Goal: Task Accomplishment & Management: Manage account settings

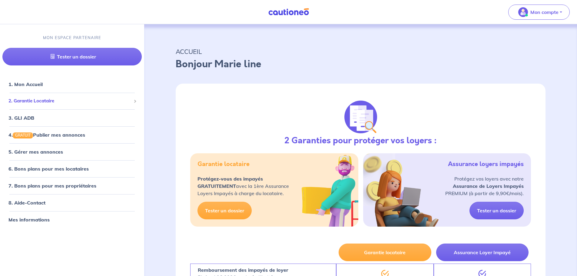
click at [55, 101] on span "2. Garantie Locataire" at bounding box center [69, 101] width 123 height 7
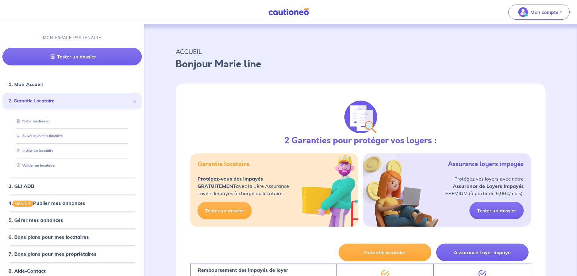
click at [59, 136] on link "Suivre tous mes dossiers" at bounding box center [38, 136] width 48 height 4
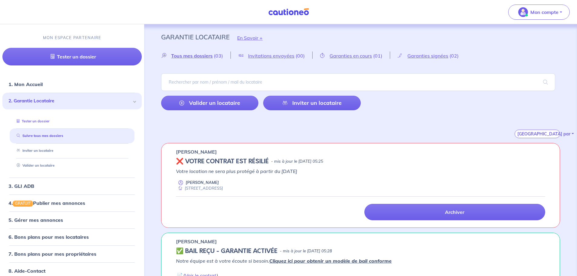
click at [38, 122] on link "Tester un dossier" at bounding box center [31, 121] width 35 height 4
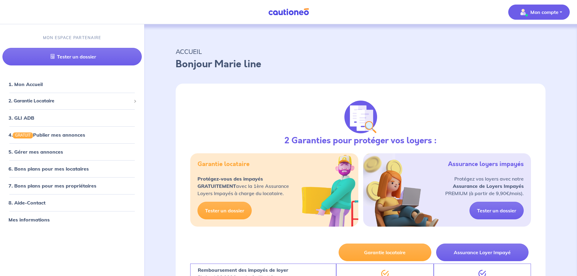
click at [559, 12] on button "Mon compte" at bounding box center [538, 12] width 61 height 15
click at [538, 52] on link "Me déconnecter" at bounding box center [533, 52] width 49 height 10
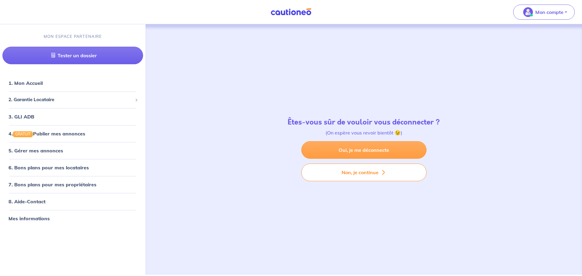
click at [377, 152] on link "Oui, je me déconnecte" at bounding box center [363, 150] width 125 height 18
